Goal: Transaction & Acquisition: Purchase product/service

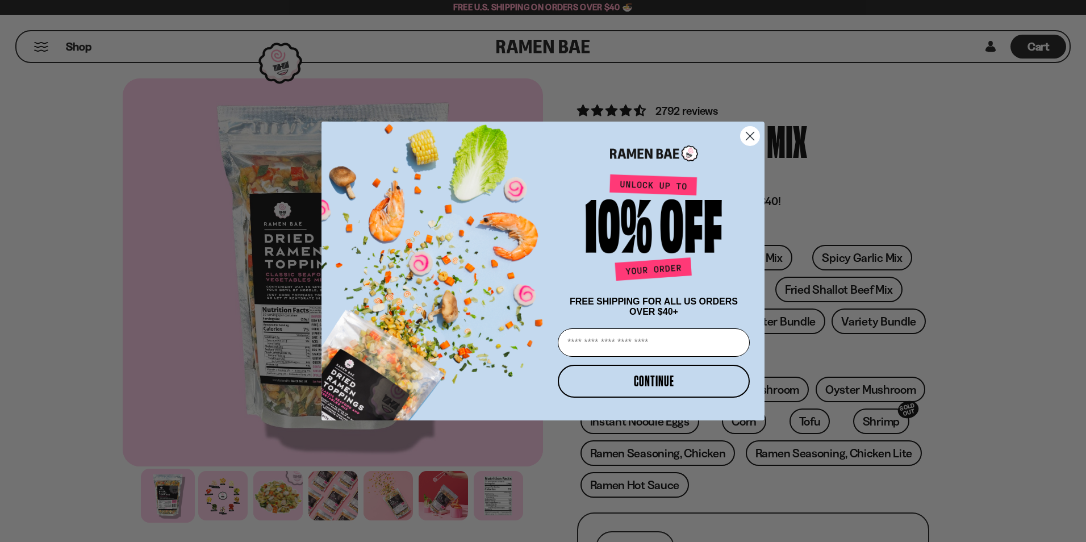
click at [750, 134] on icon "Close dialog" at bounding box center [751, 136] width 8 height 8
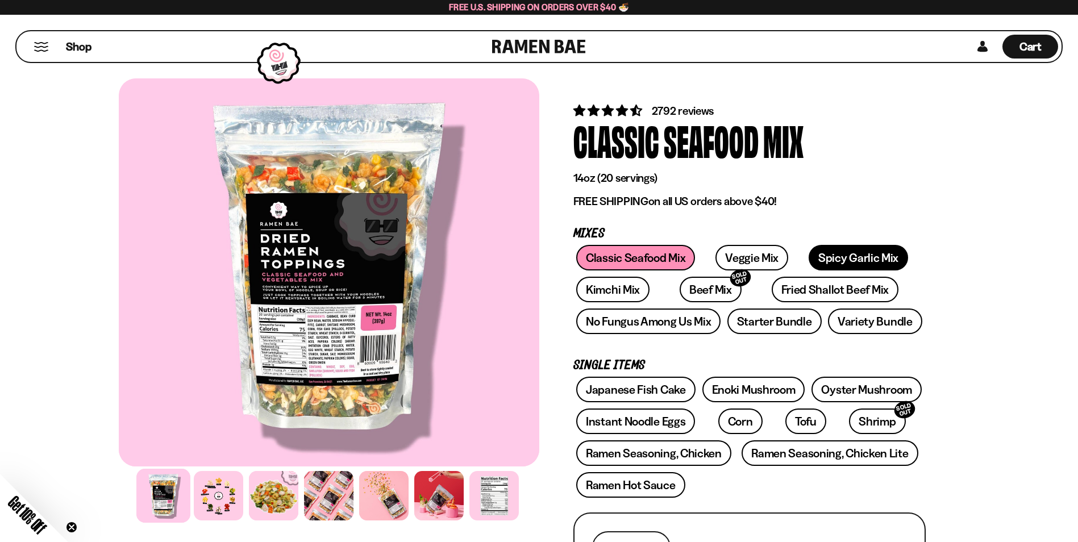
click at [835, 254] on link "Spicy Garlic Mix" at bounding box center [857, 258] width 99 height 26
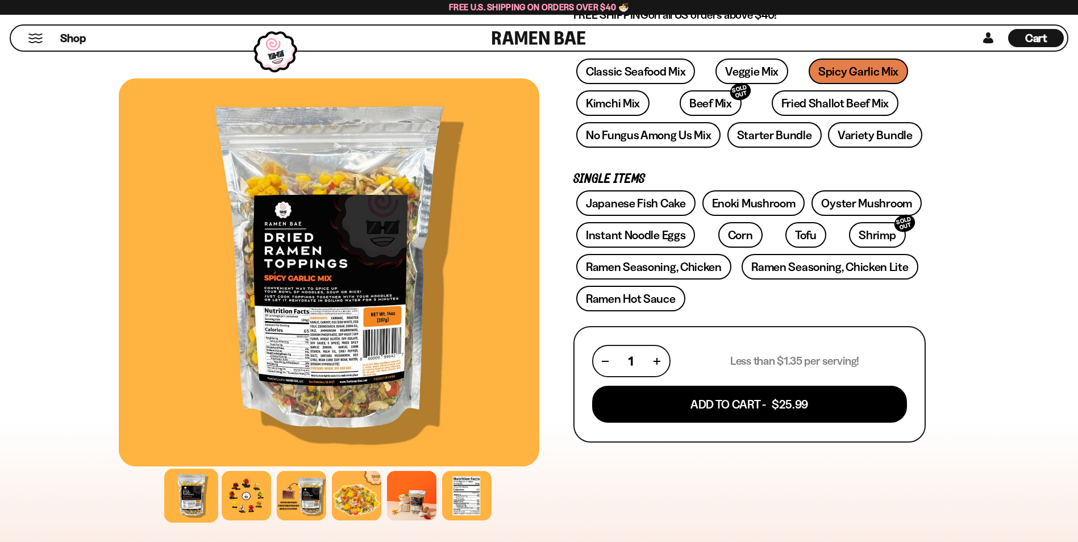
scroll to position [227, 0]
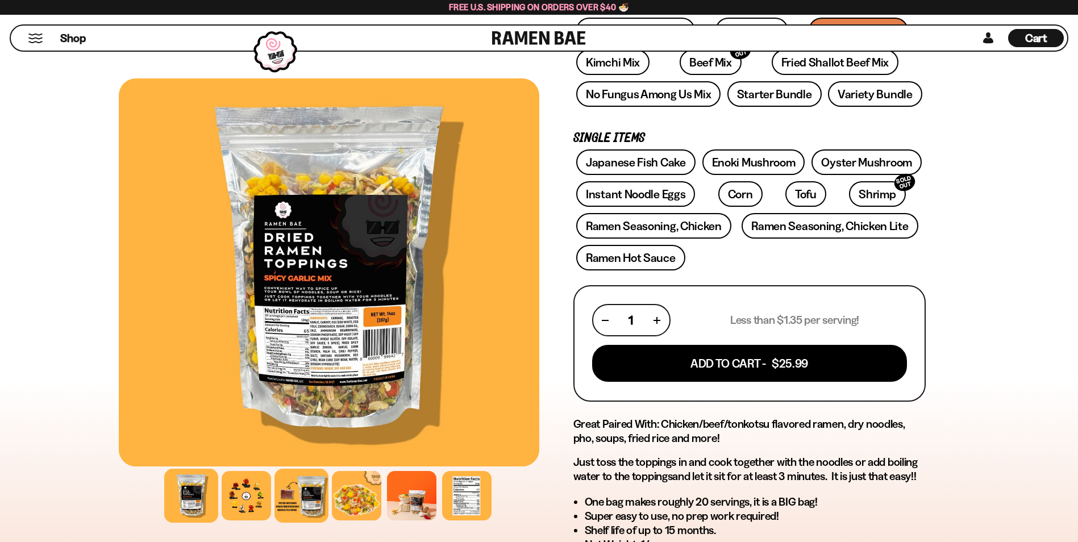
click at [306, 478] on div at bounding box center [301, 496] width 54 height 54
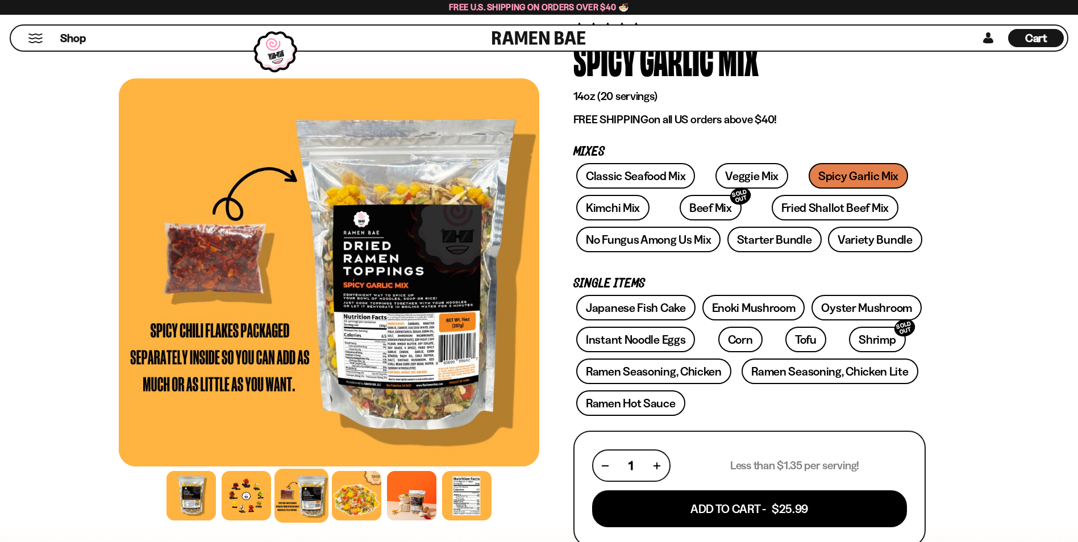
scroll to position [0, 0]
